Goal: Information Seeking & Learning: Learn about a topic

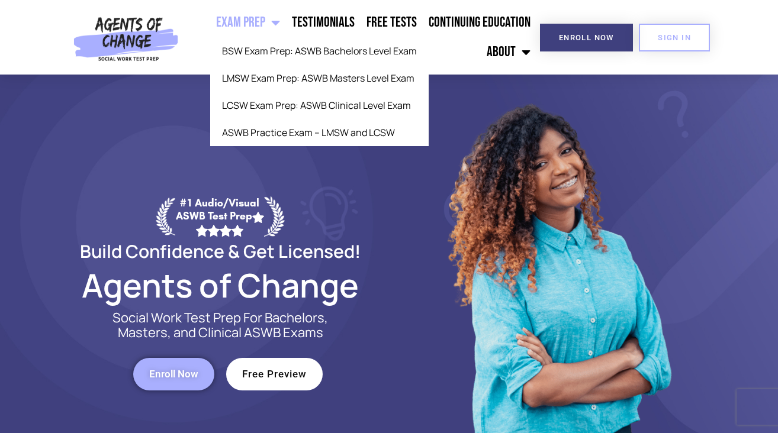
click at [239, 24] on link "Exam Prep" at bounding box center [248, 23] width 76 height 30
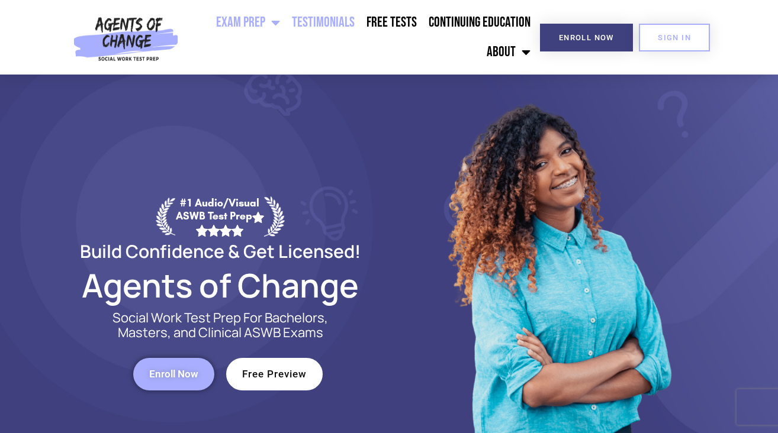
click at [310, 24] on link "Testimonials" at bounding box center [323, 23] width 75 height 30
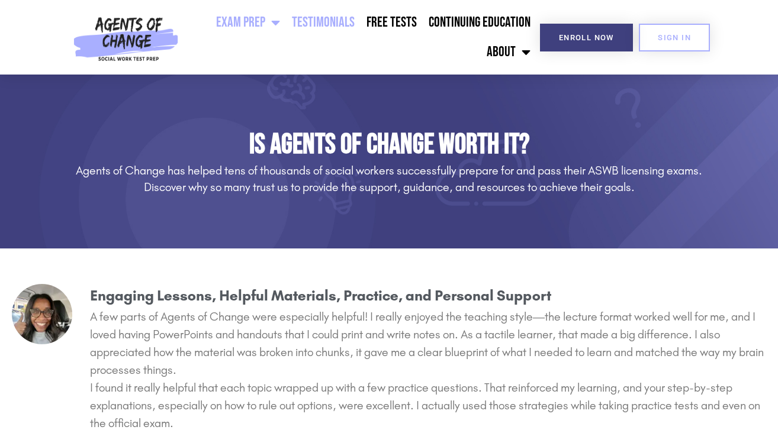
click at [271, 21] on span "Menu" at bounding box center [272, 22] width 15 height 26
